Goal: Information Seeking & Learning: Learn about a topic

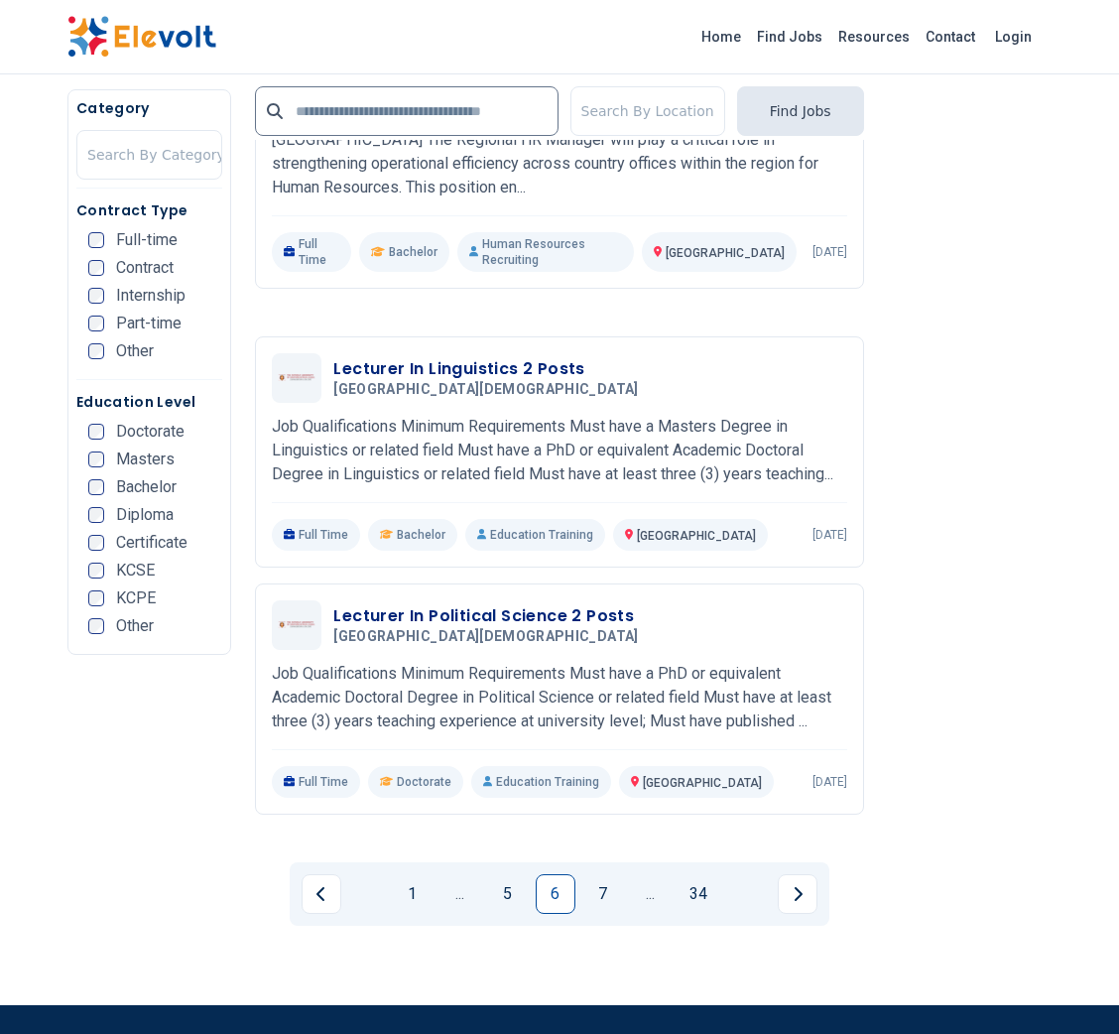
scroll to position [4047, 0]
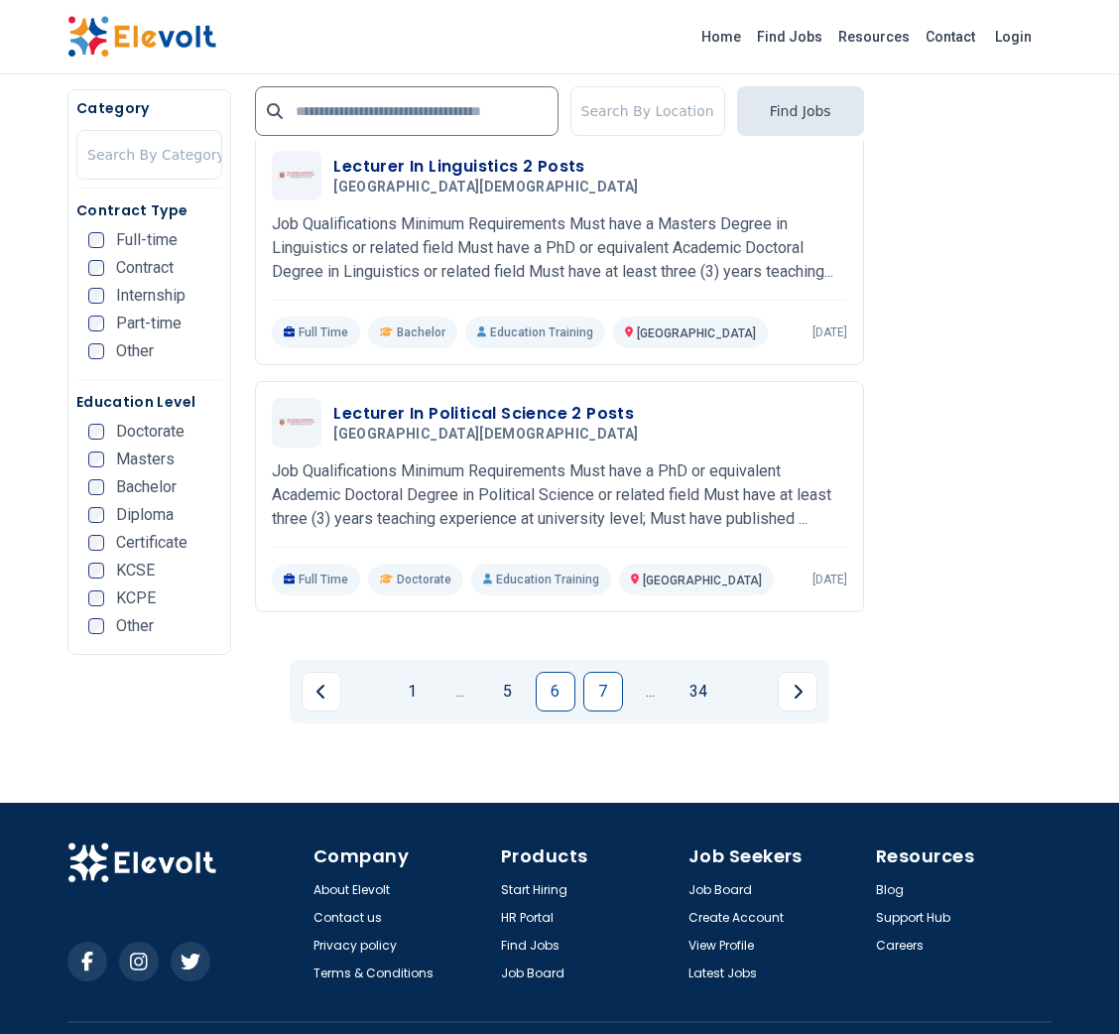
click at [611, 672] on link "7" at bounding box center [603, 692] width 40 height 40
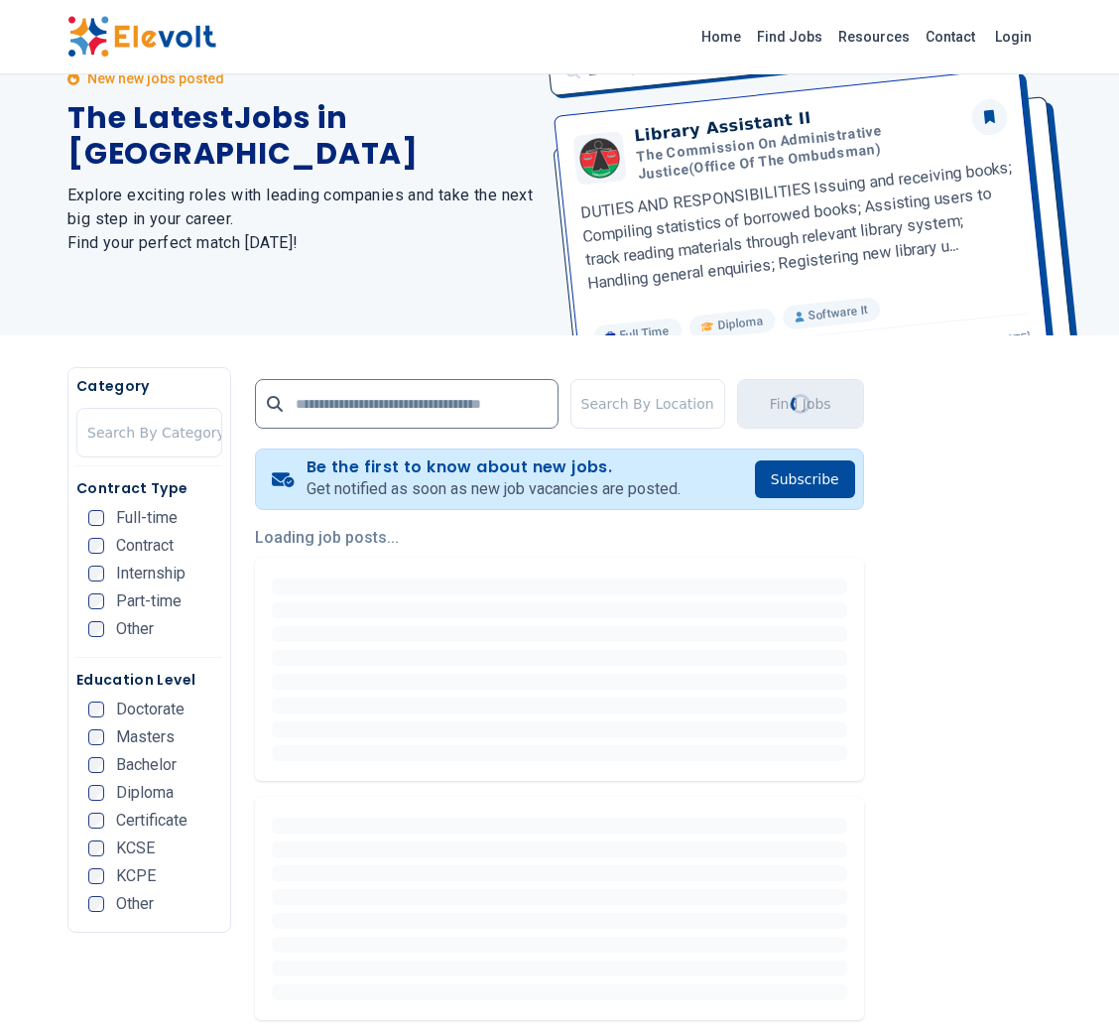
scroll to position [0, 0]
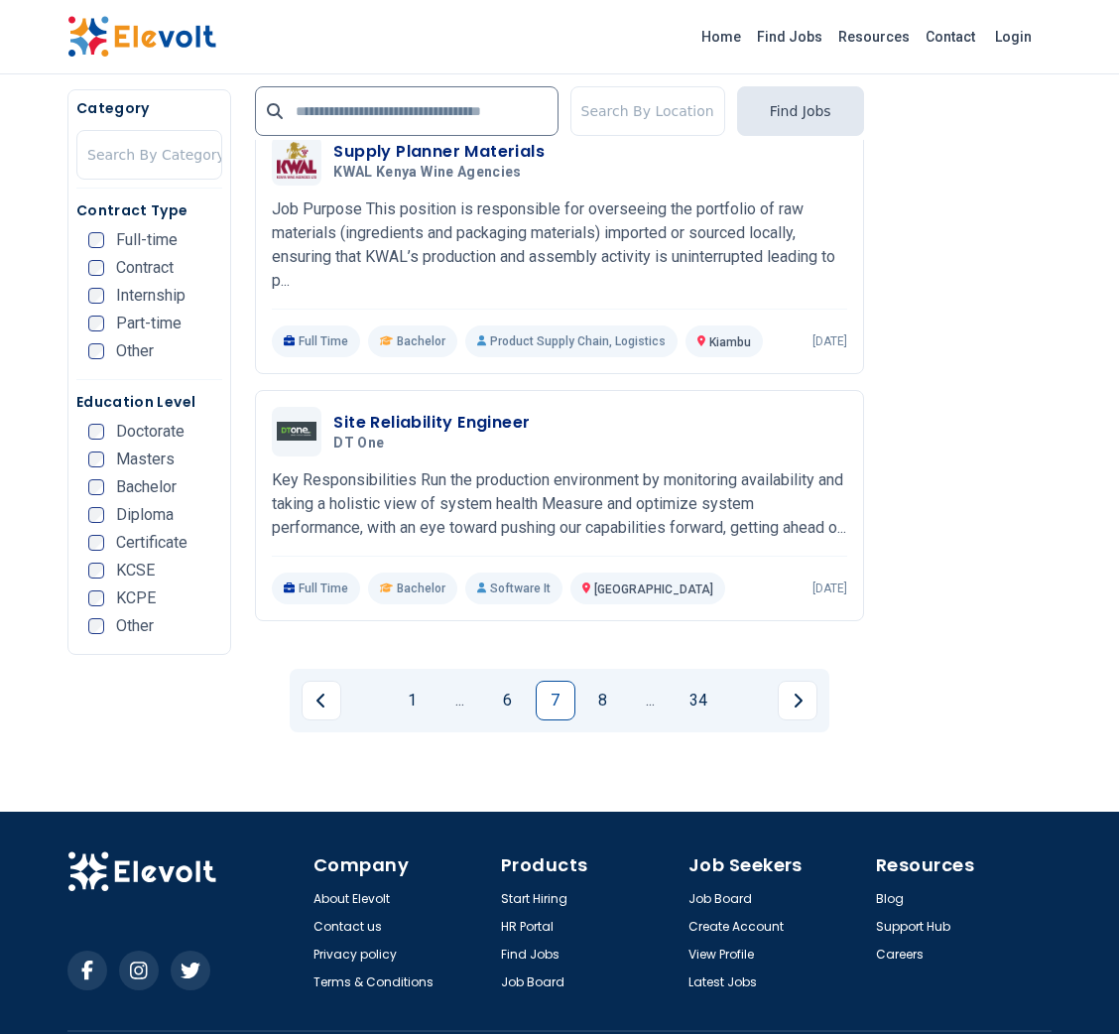
scroll to position [3976, 0]
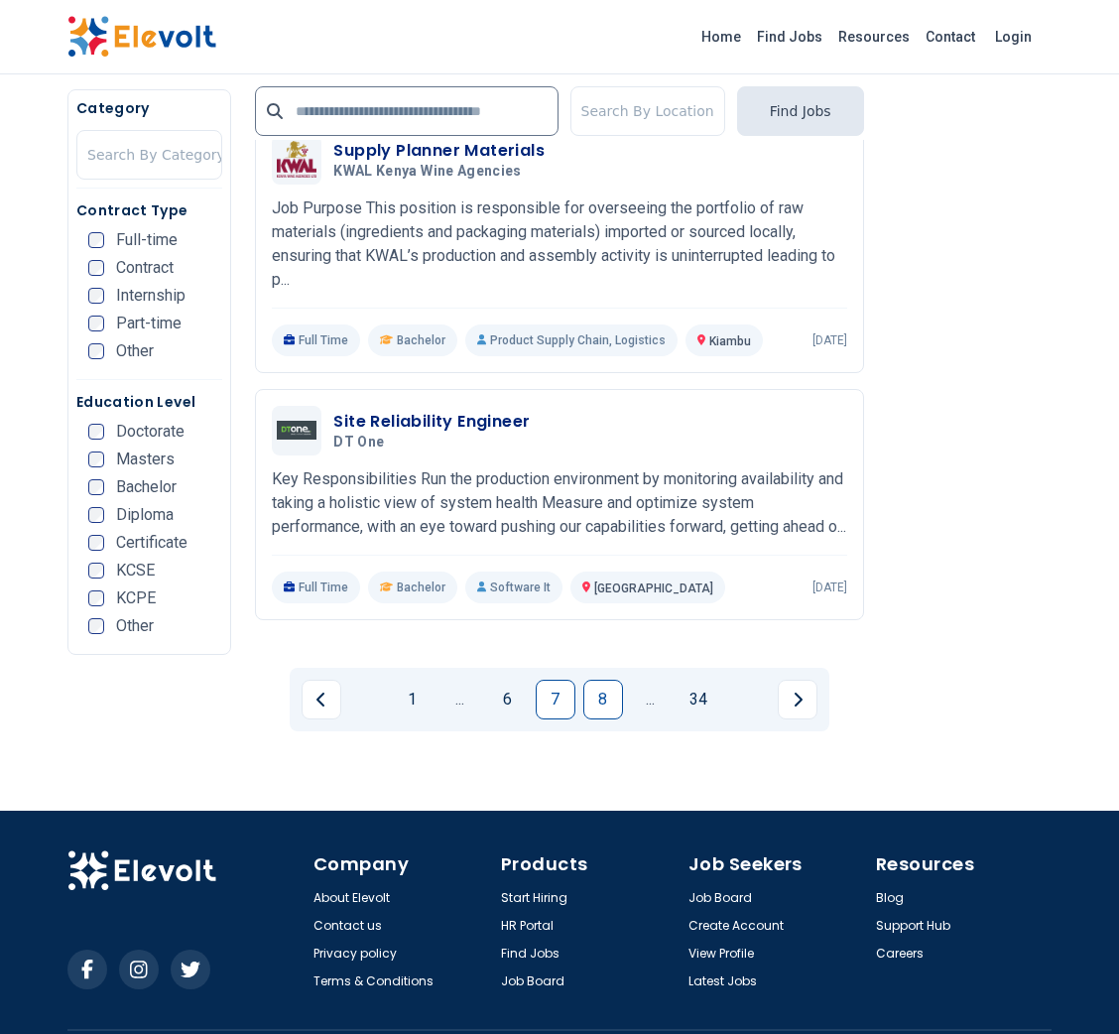
click at [603, 680] on link "8" at bounding box center [603, 700] width 40 height 40
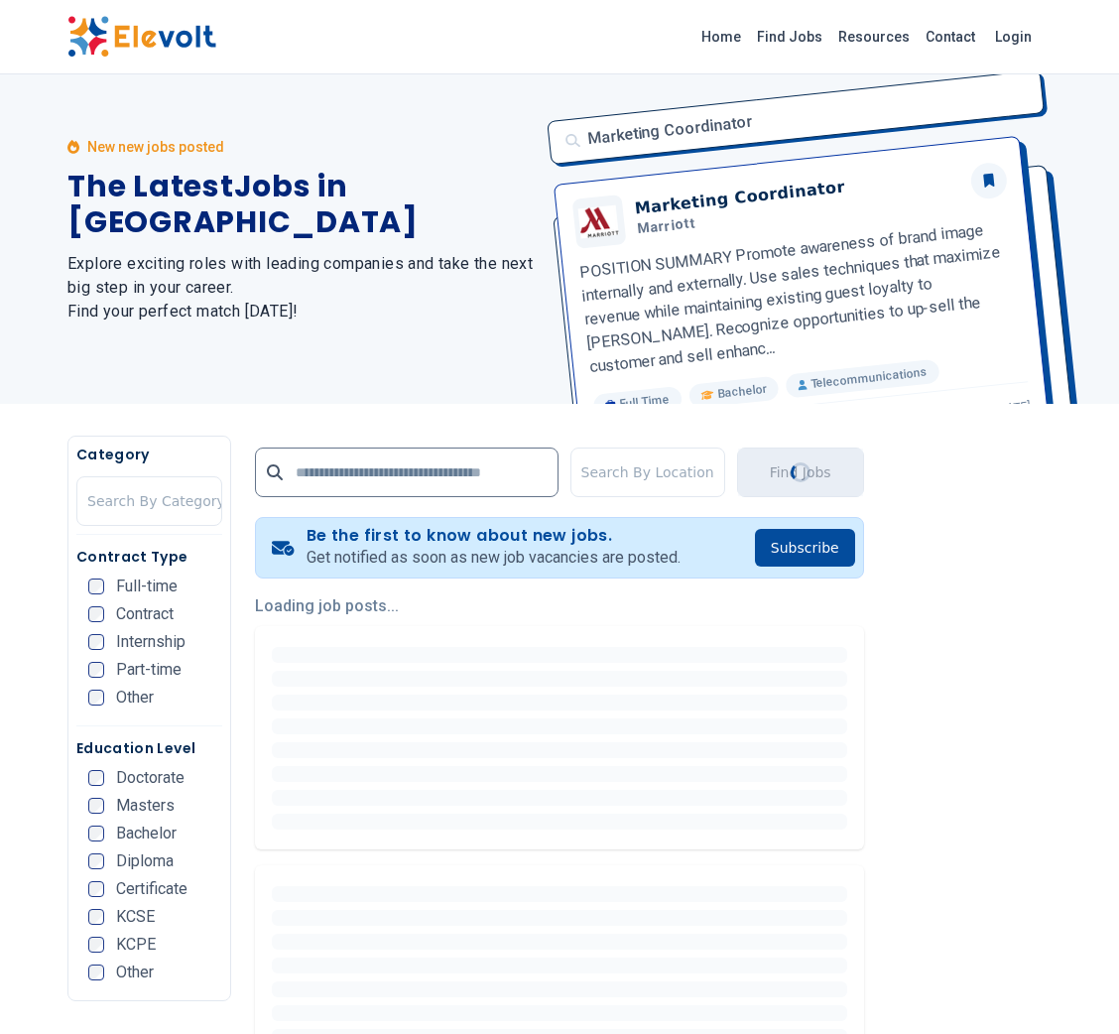
scroll to position [0, 0]
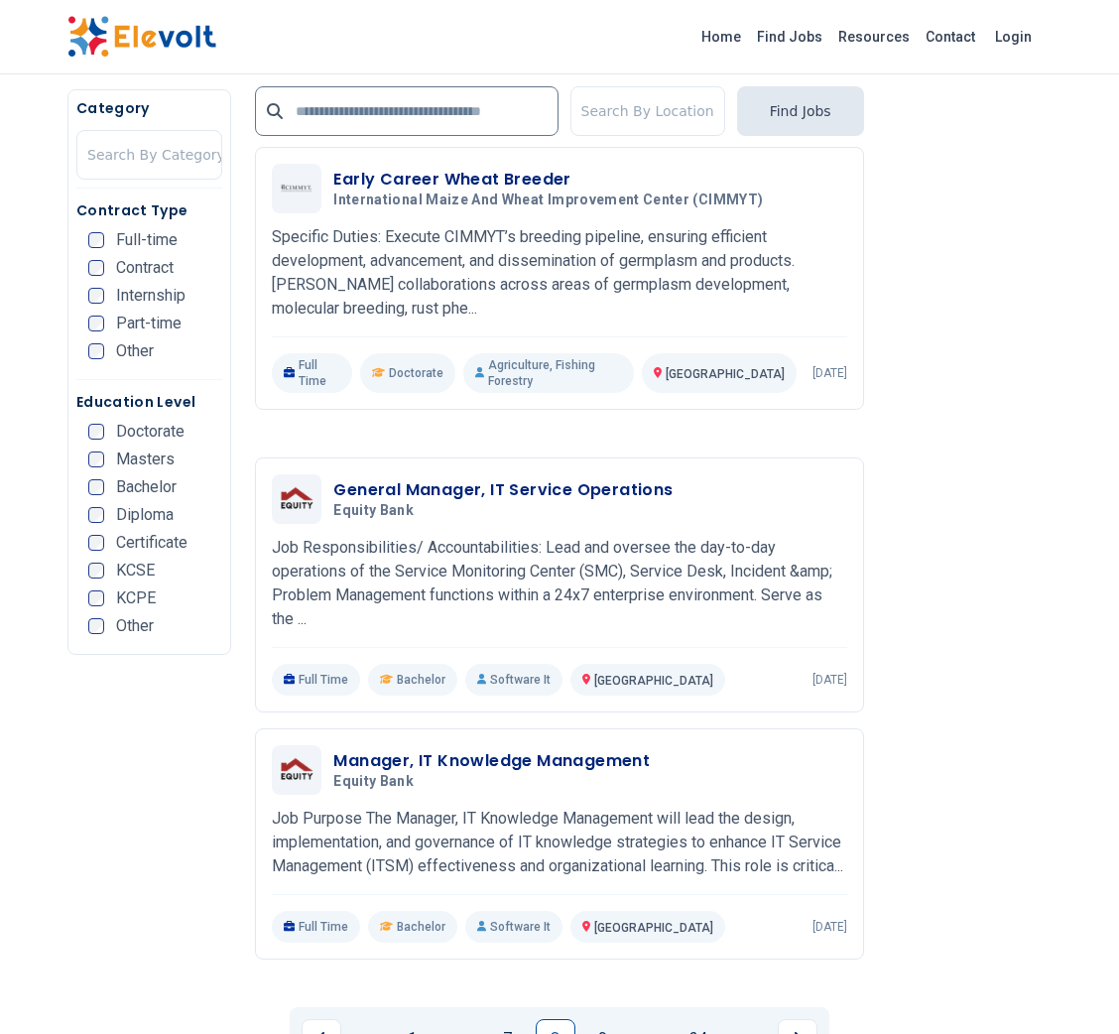
scroll to position [3976, 0]
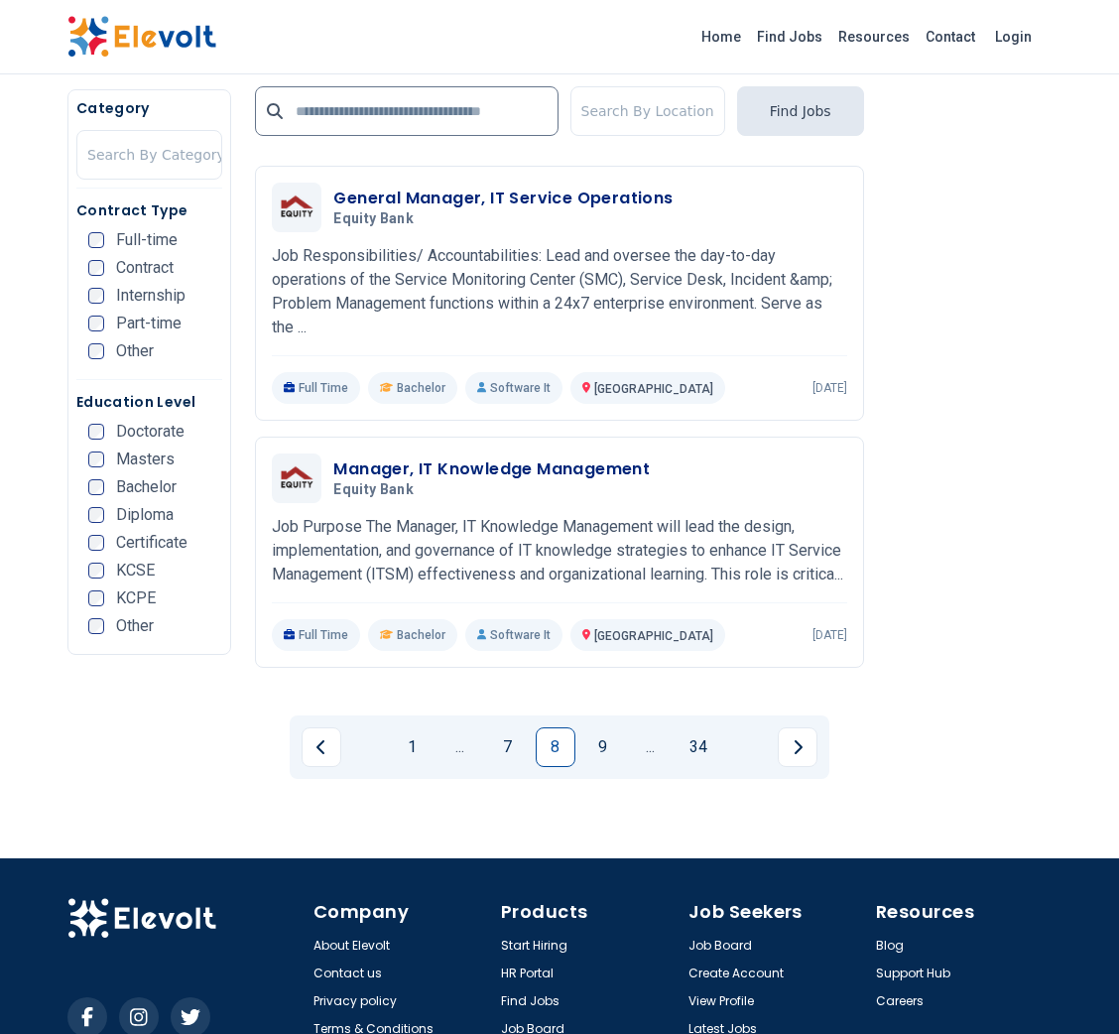
click at [603, 727] on link "9" at bounding box center [603, 747] width 40 height 40
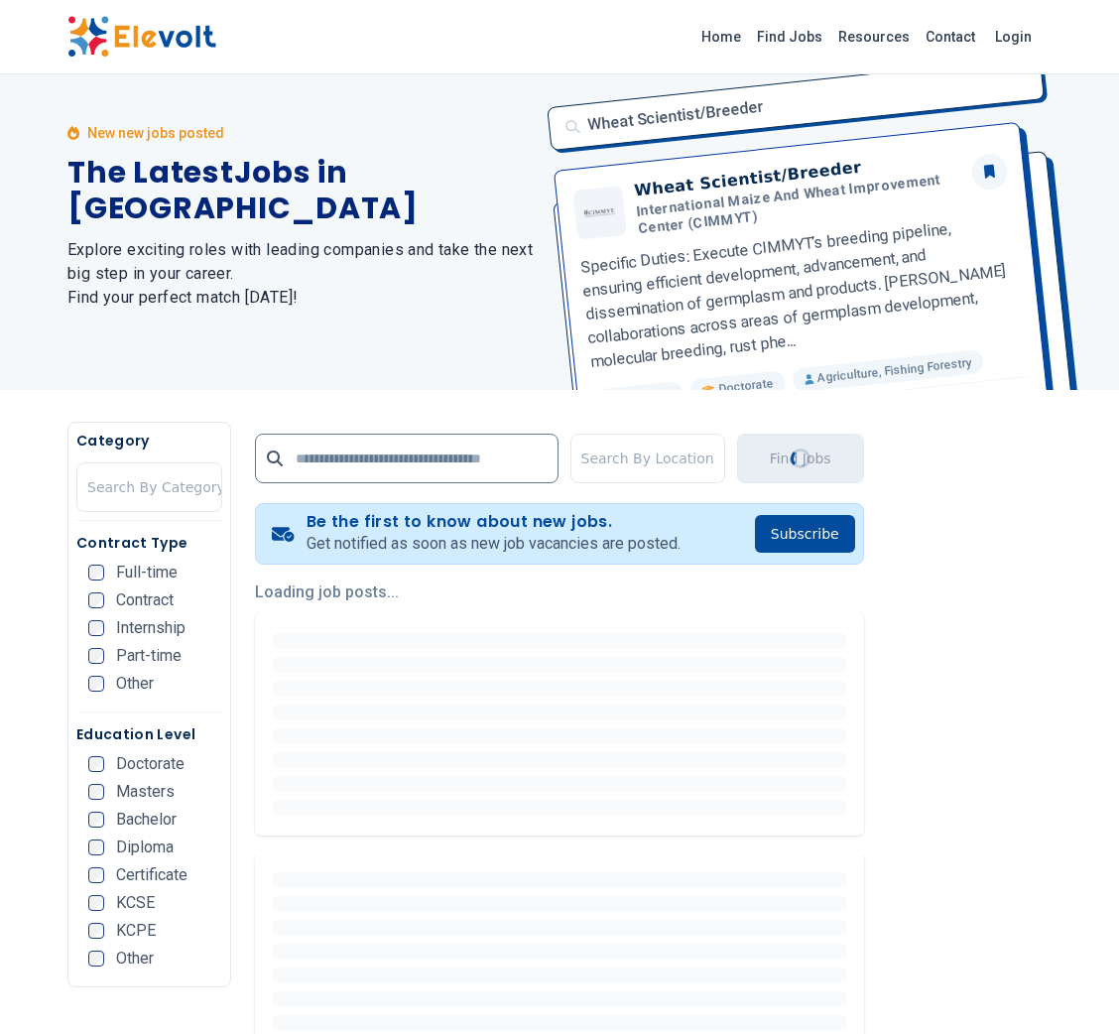
scroll to position [0, 0]
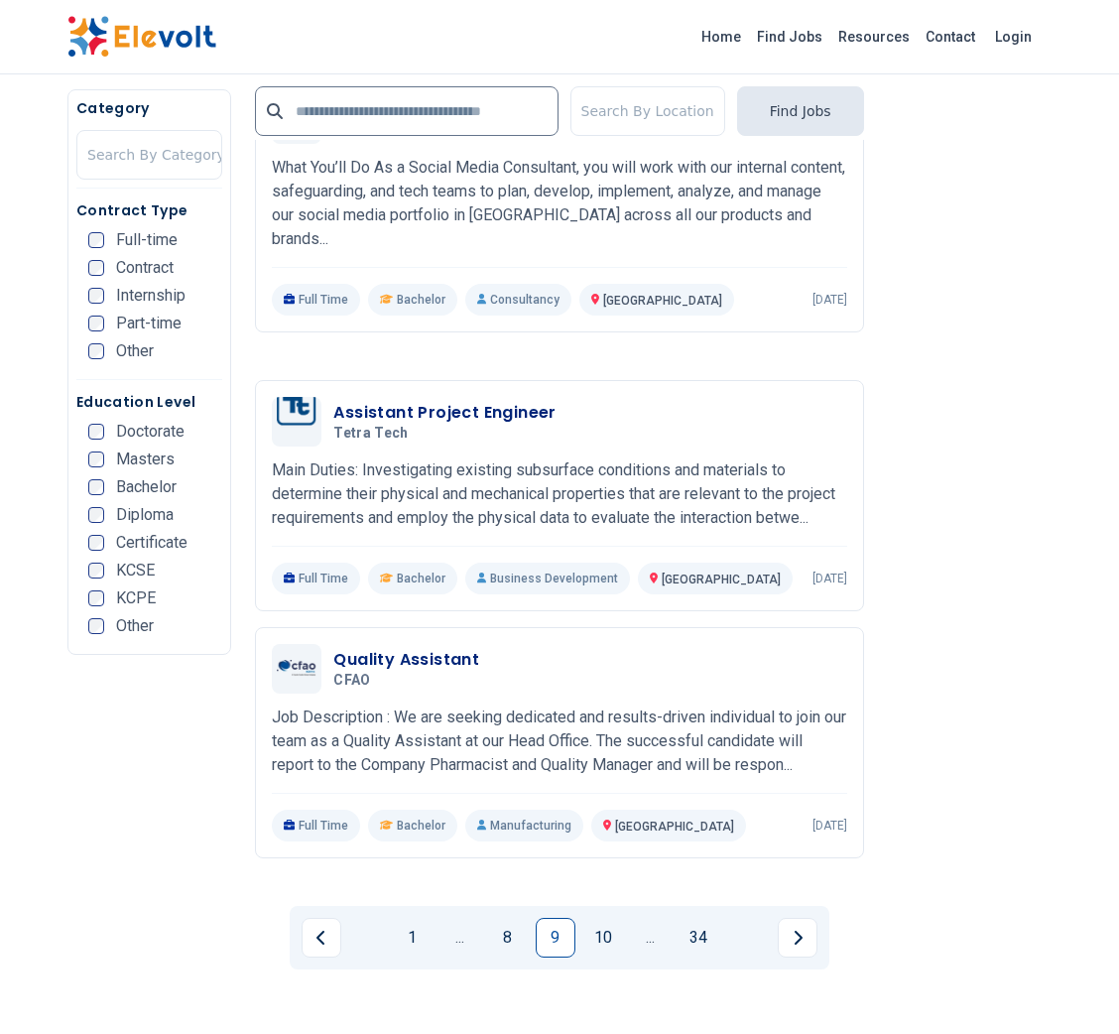
scroll to position [3999, 0]
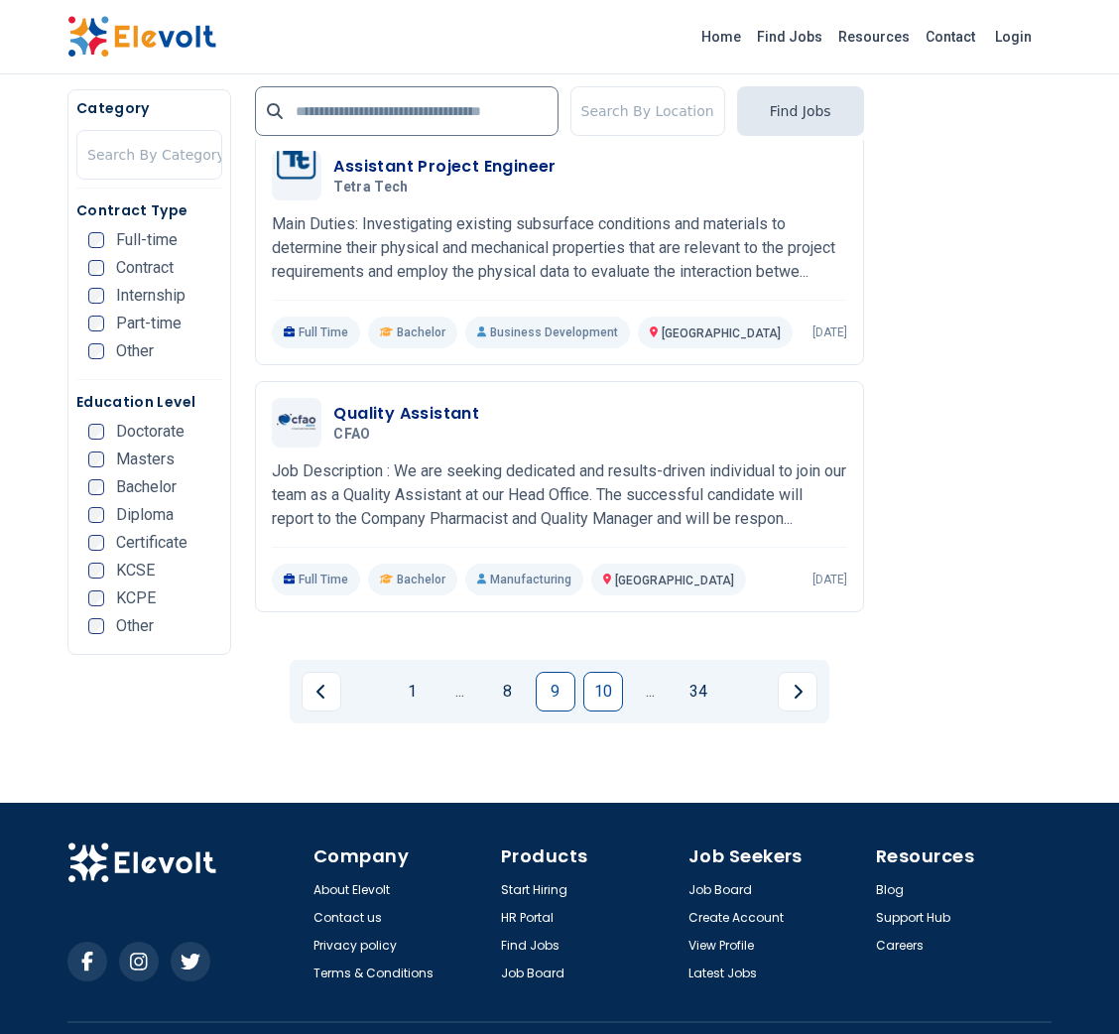
click at [606, 672] on link "10" at bounding box center [603, 692] width 40 height 40
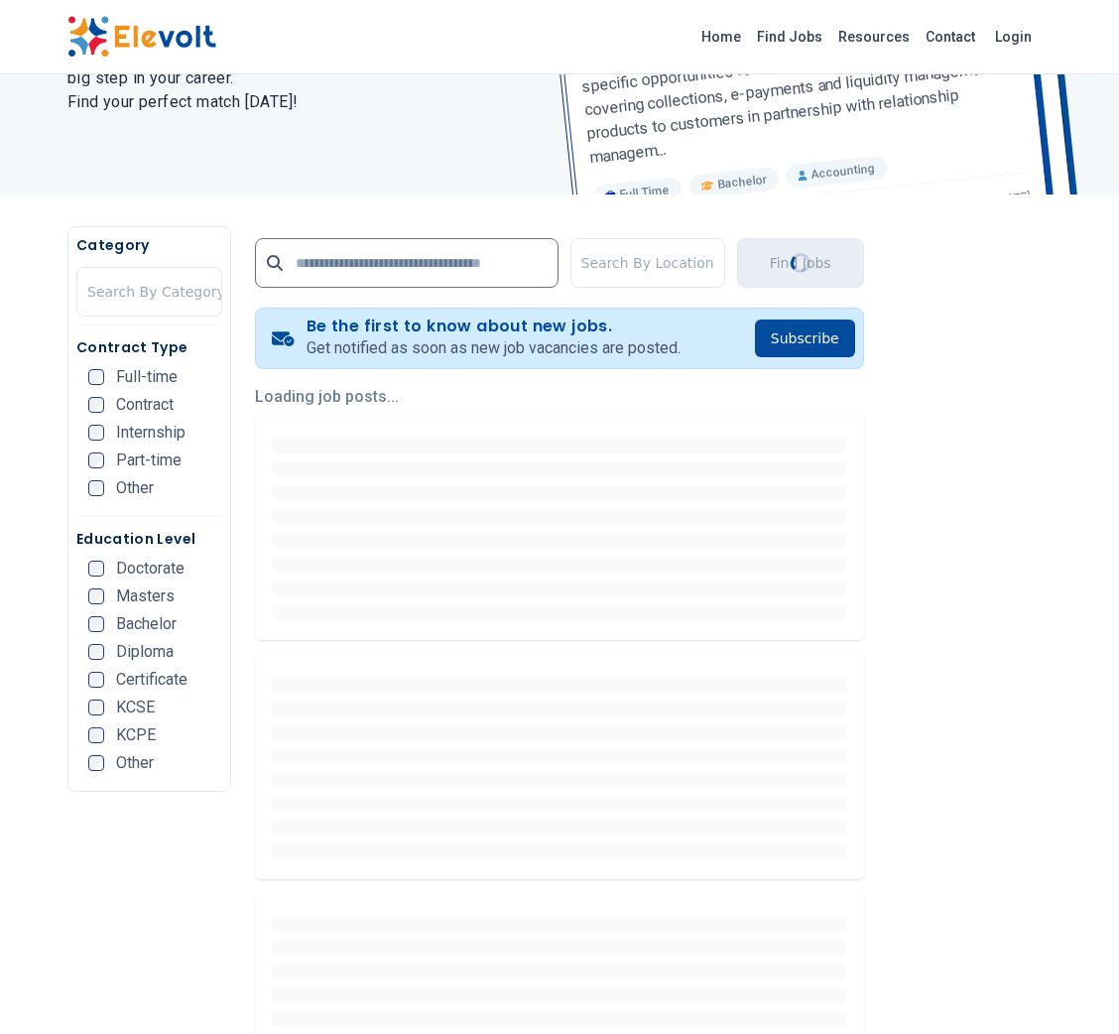
scroll to position [229, 0]
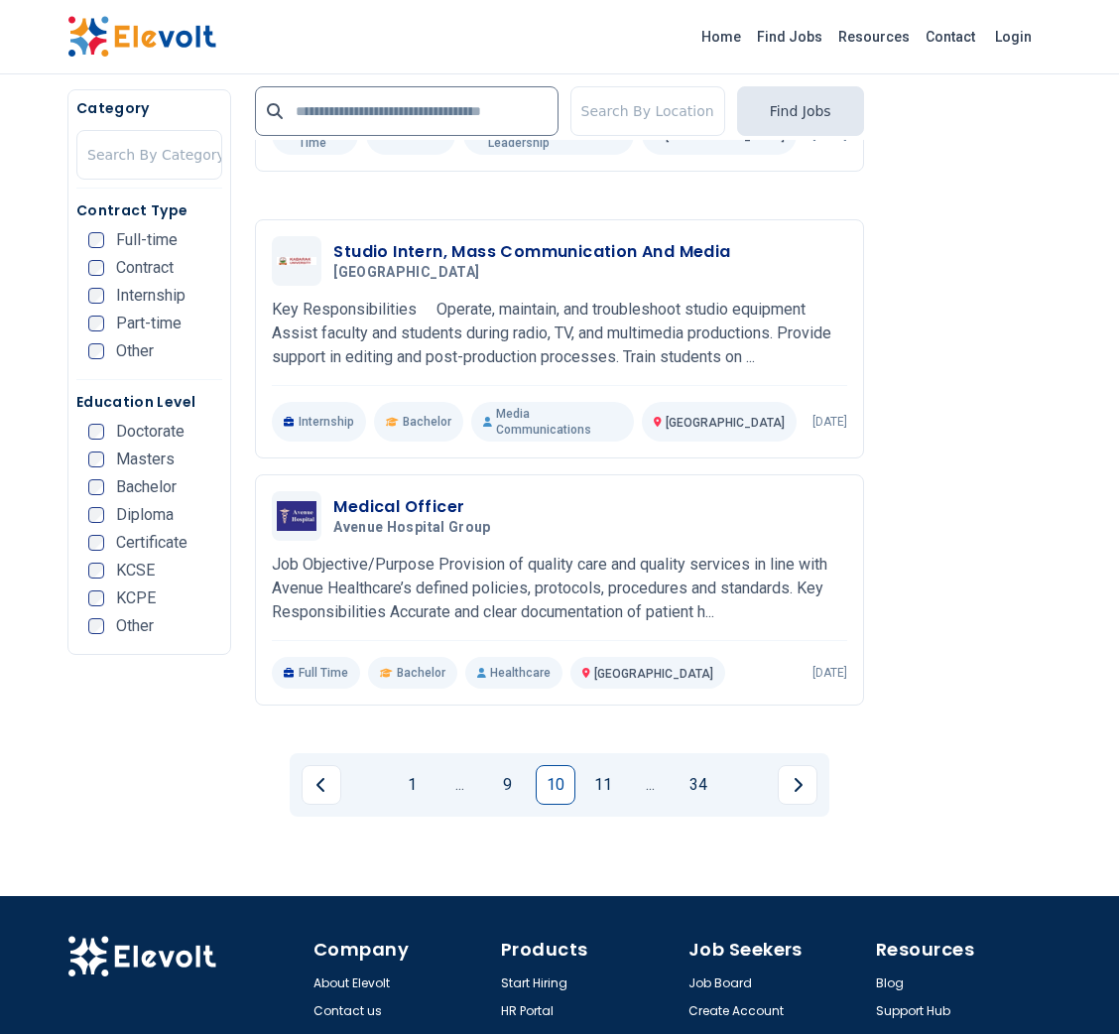
scroll to position [3999, 0]
